Goal: Obtain resource: Obtain resource

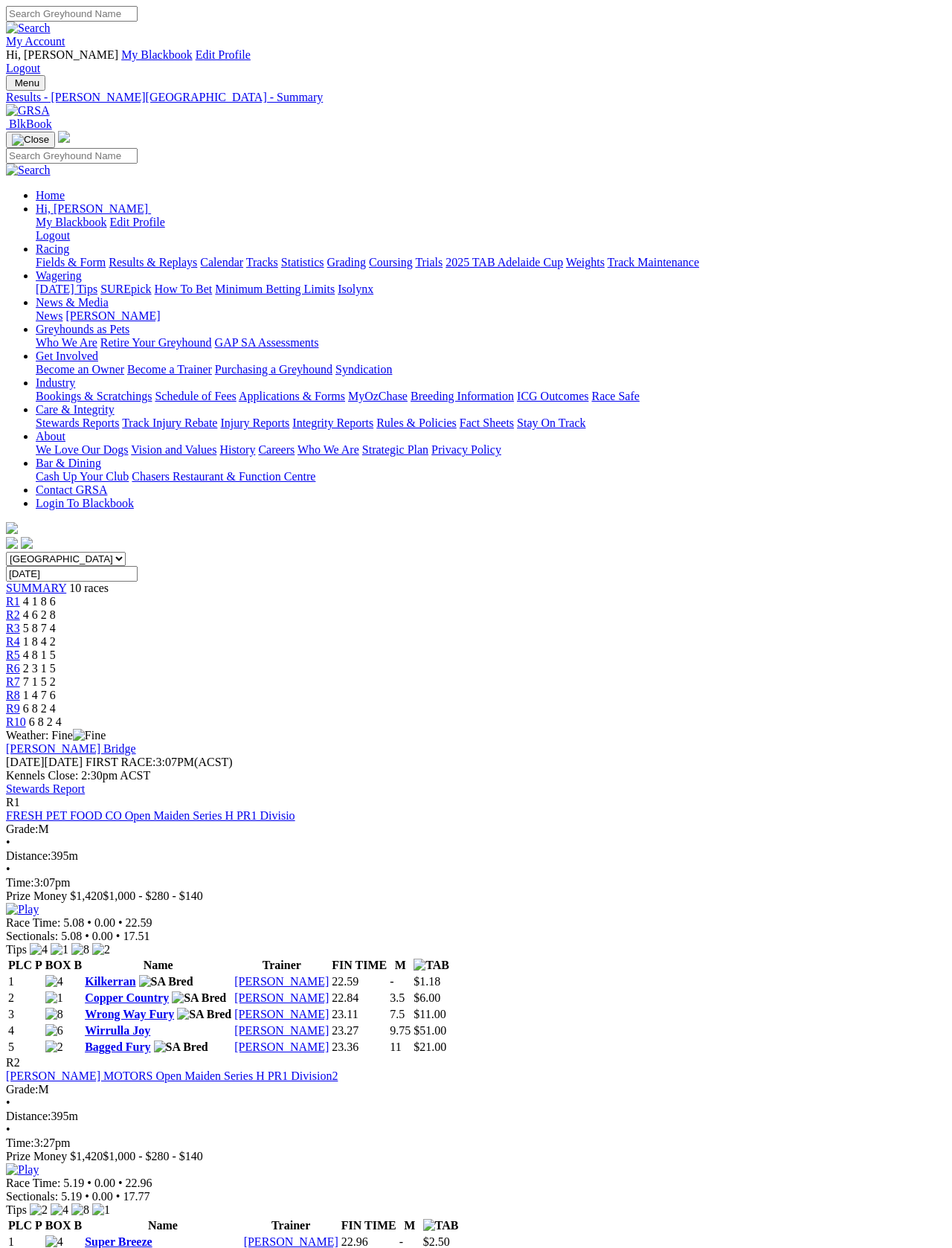
click at [51, 255] on link "Fields & Form" at bounding box center [70, 262] width 70 height 12
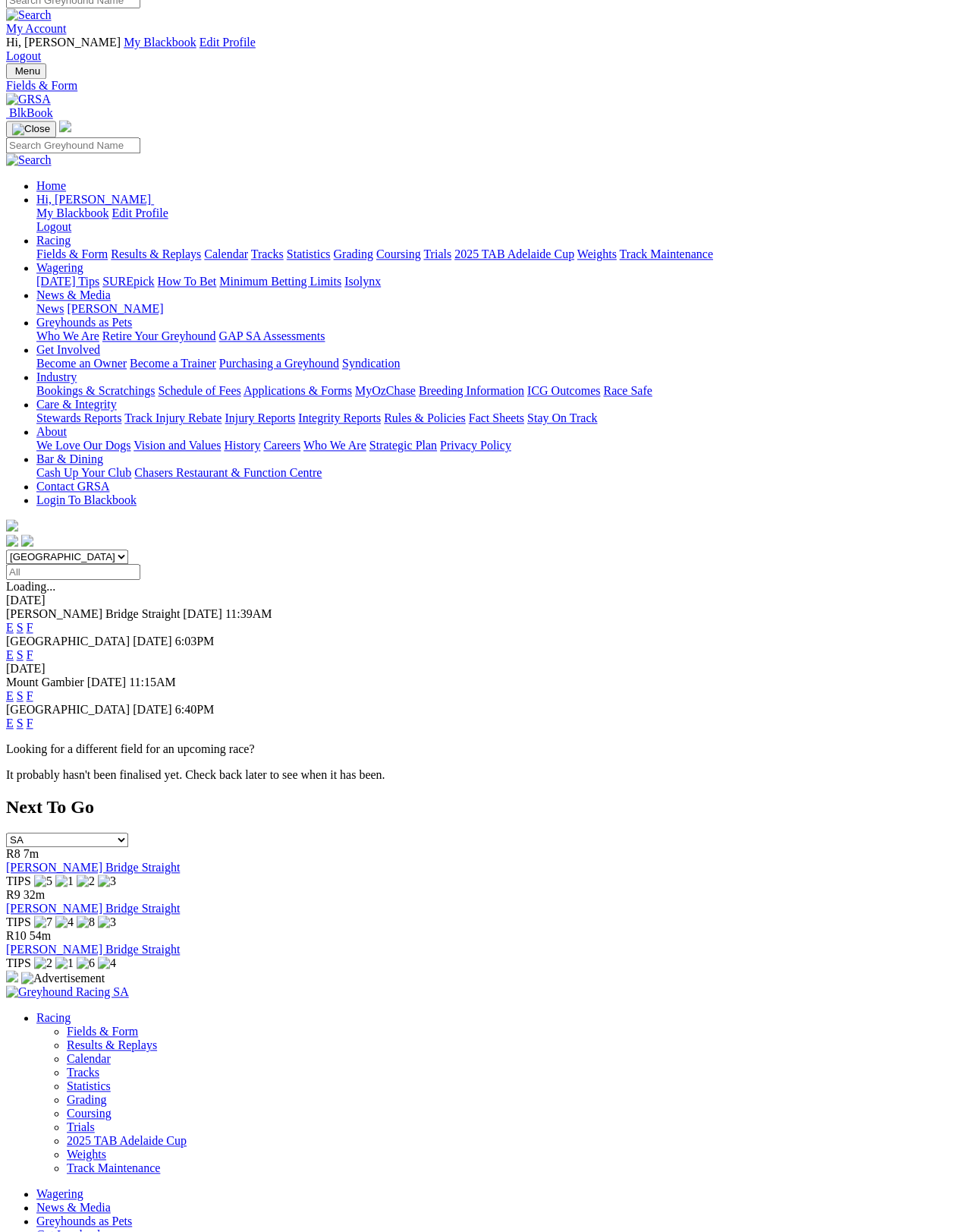
scroll to position [13, 0]
click at [33, 717] on link "F" at bounding box center [30, 723] width 7 height 13
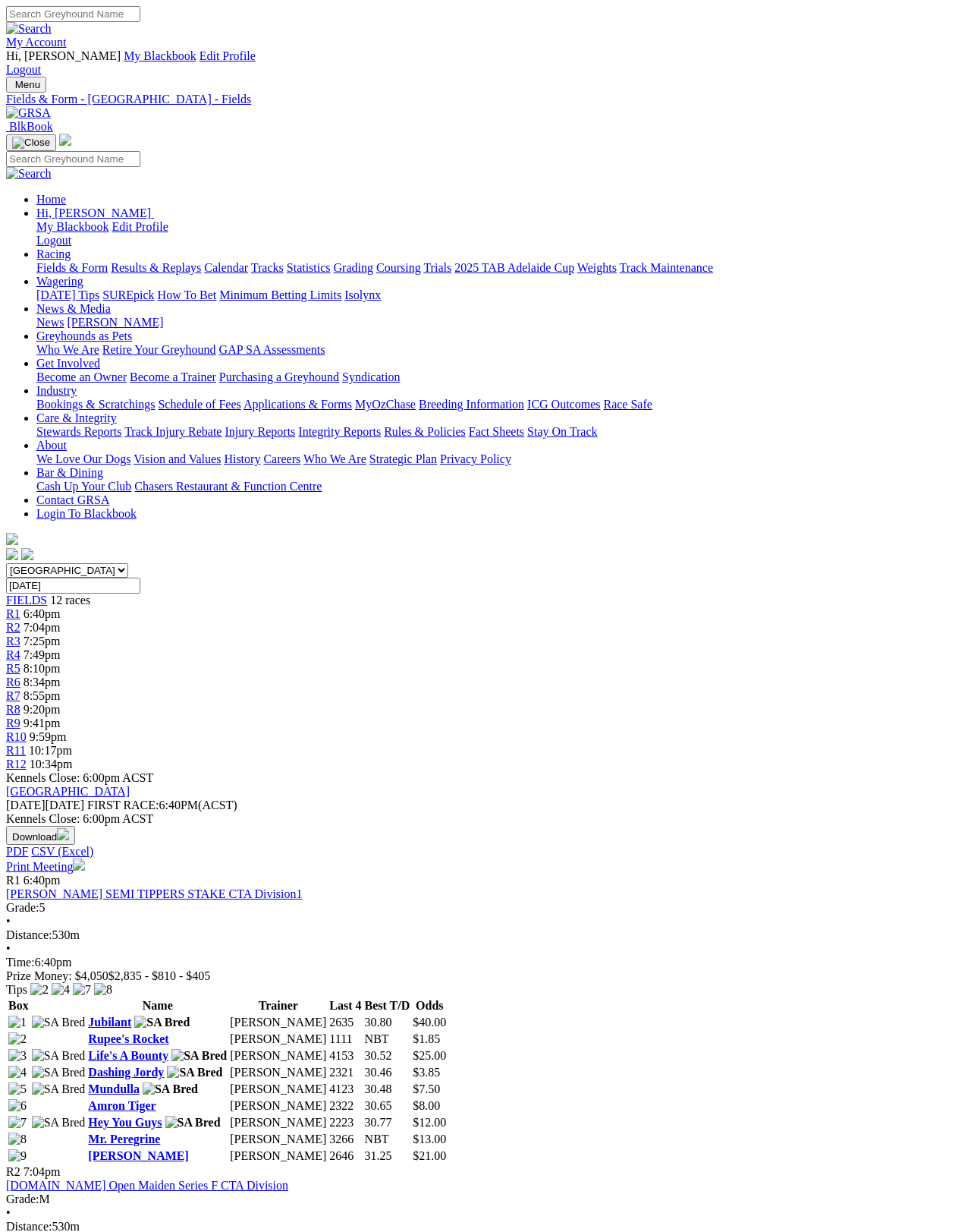
scroll to position [7, 0]
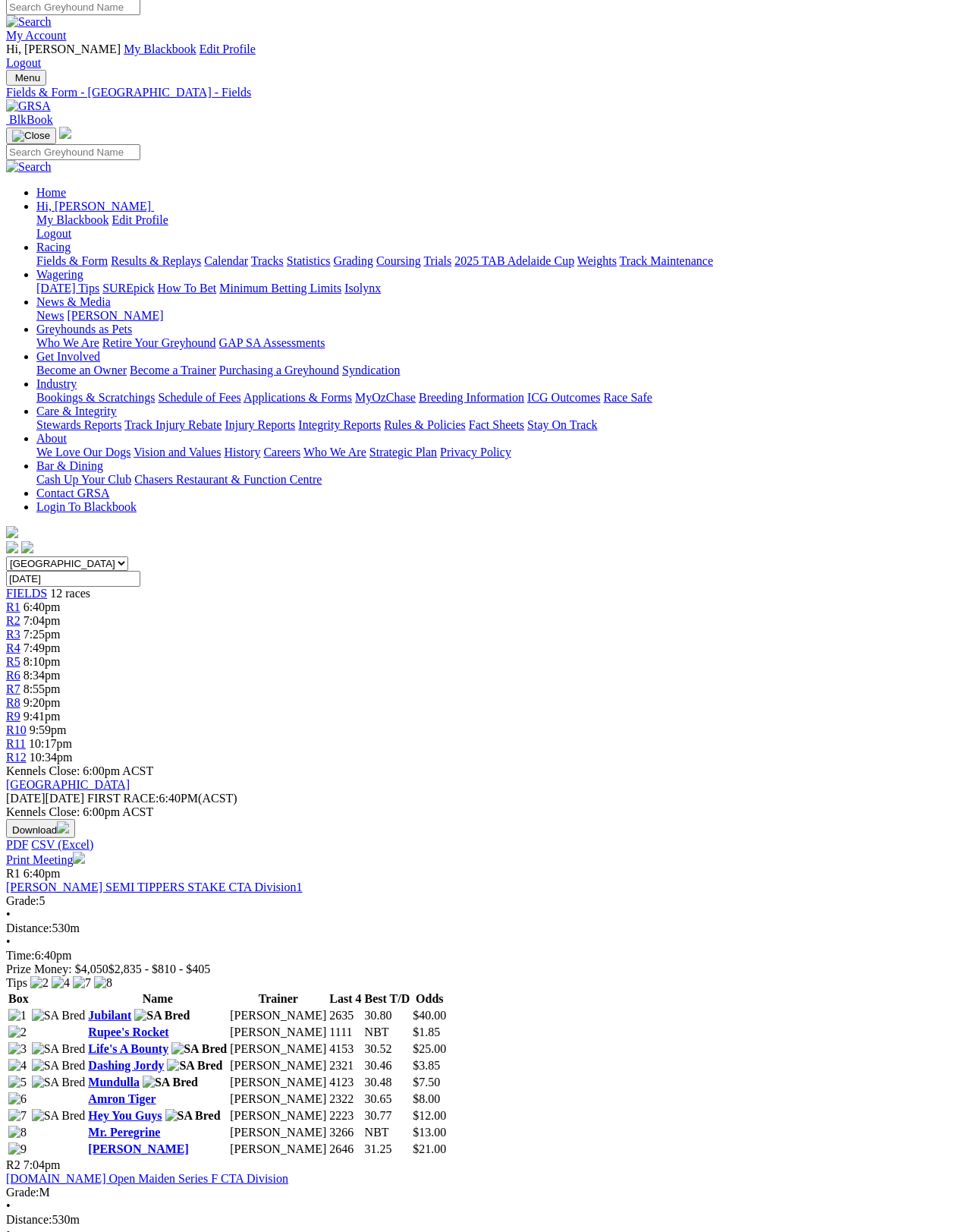
click at [85, 853] on link "Print Meeting" at bounding box center [45, 859] width 79 height 13
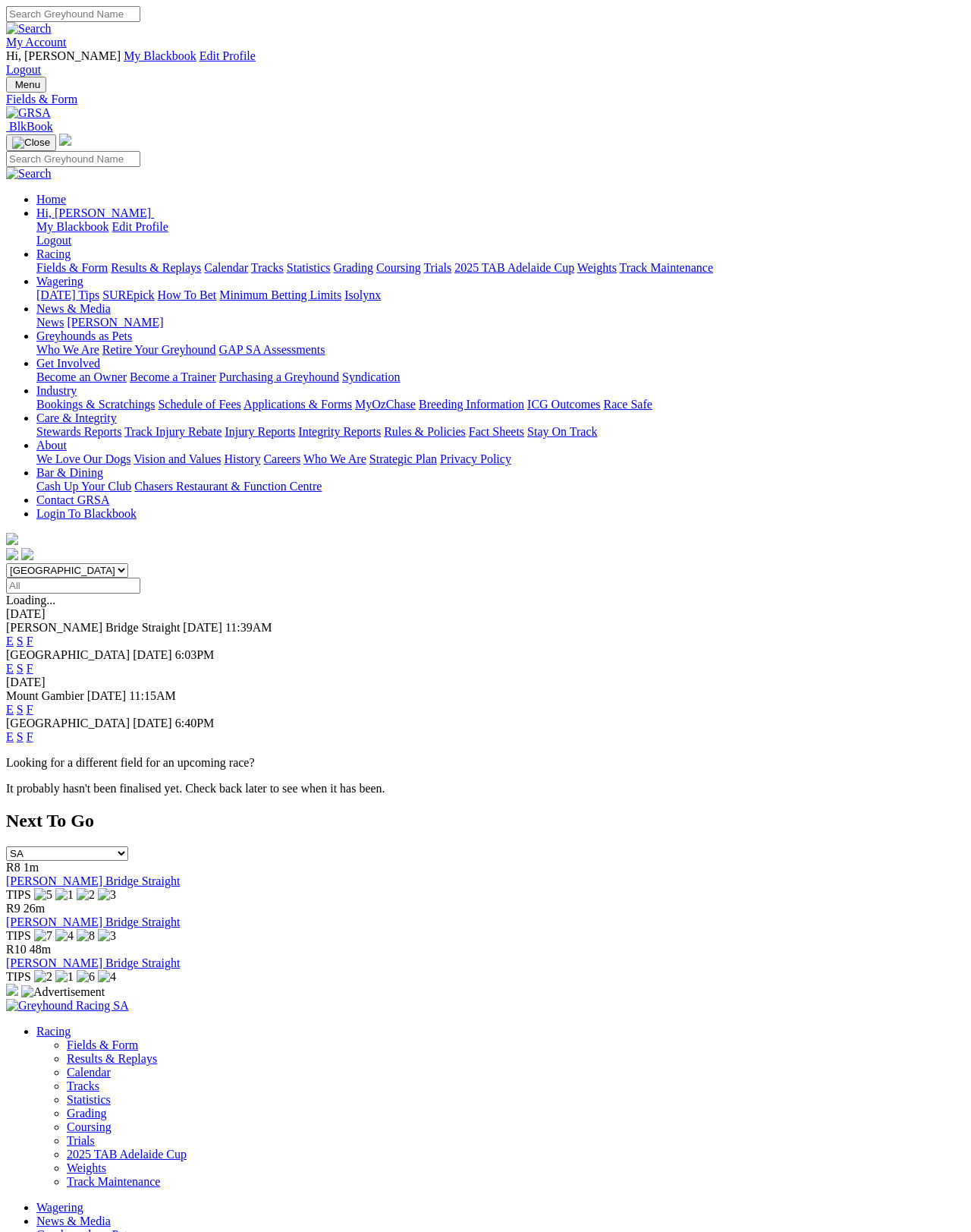
scroll to position [24, 0]
